Goal: Task Accomplishment & Management: Manage account settings

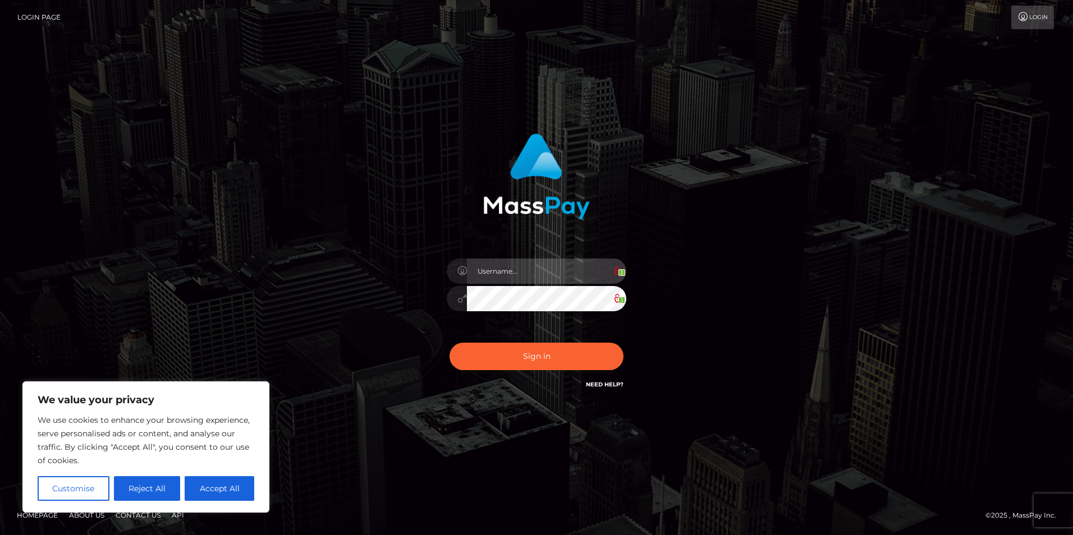
click at [519, 266] on input "text" at bounding box center [546, 271] width 159 height 25
type input "[EMAIL_ADDRESS][DOMAIN_NAME]"
click at [436, 304] on div "[EMAIL_ADDRESS][DOMAIN_NAME] 1 1" at bounding box center [536, 262] width 295 height 274
click at [452, 297] on div "1" at bounding box center [537, 297] width 180 height 22
click at [779, 289] on div "[EMAIL_ADDRESS][DOMAIN_NAME] 1 1" at bounding box center [537, 268] width 640 height 286
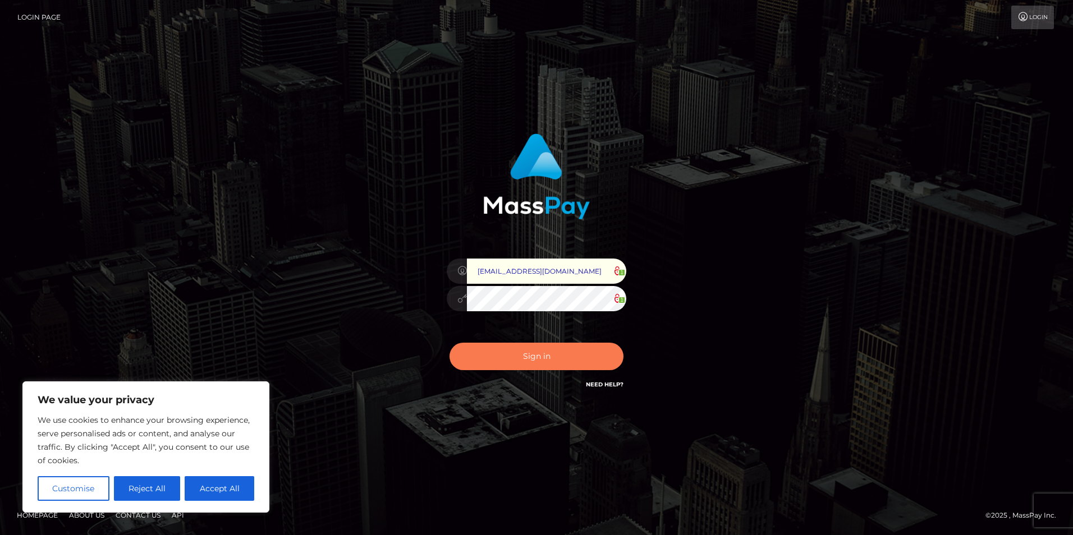
click at [567, 351] on button "Sign in" at bounding box center [536, 356] width 174 height 27
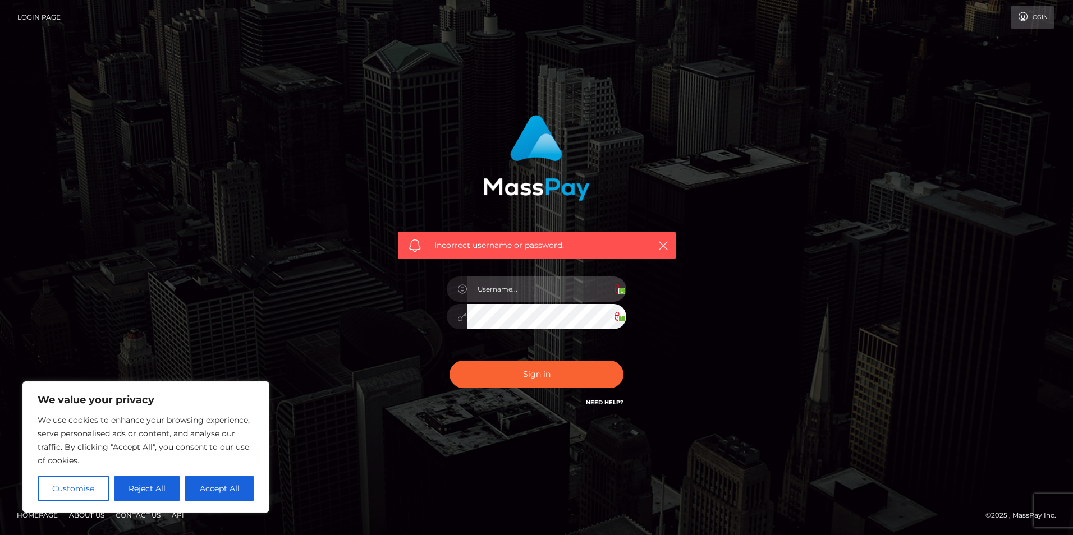
type input "[EMAIL_ADDRESS][DOMAIN_NAME]"
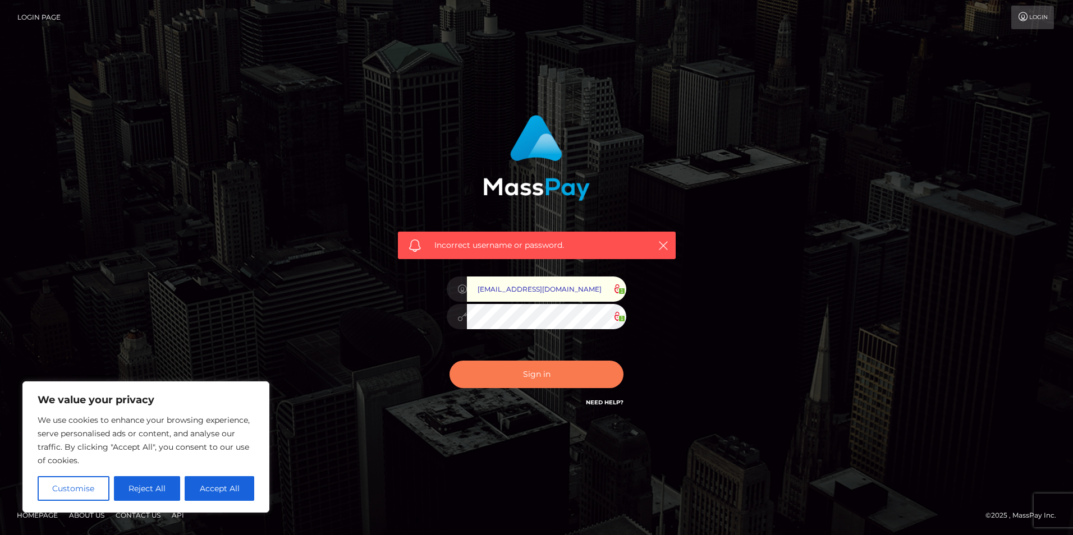
click at [521, 370] on button "Sign in" at bounding box center [536, 374] width 174 height 27
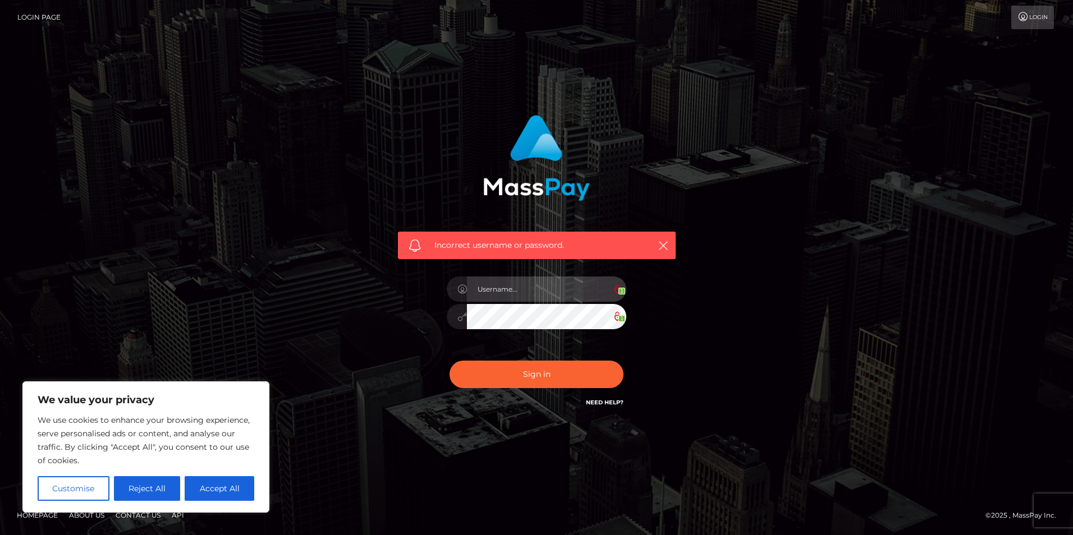
type input "[EMAIL_ADDRESS][DOMAIN_NAME]"
click at [596, 395] on div "Sign in Need Help?" at bounding box center [536, 379] width 196 height 50
click at [601, 399] on link "Need Help?" at bounding box center [605, 402] width 38 height 7
